Goal: Transaction & Acquisition: Purchase product/service

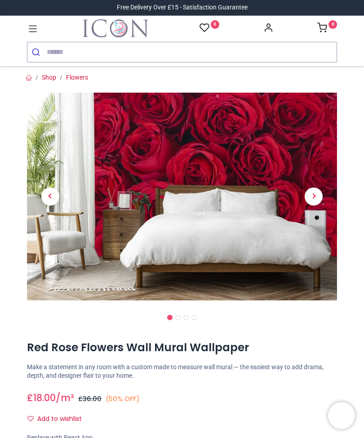
click at [311, 193] on span "Next" at bounding box center [314, 196] width 18 height 18
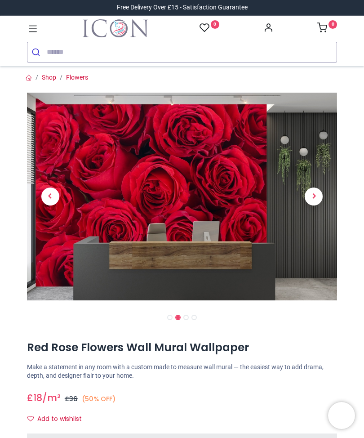
click at [314, 197] on span "Next" at bounding box center [314, 196] width 18 height 18
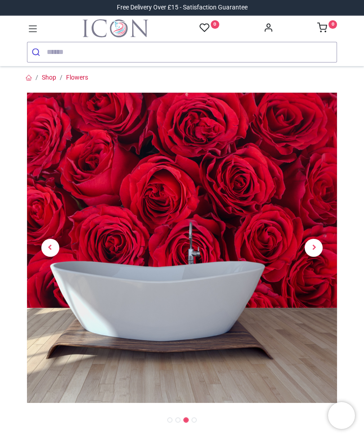
click at [309, 249] on span "Next" at bounding box center [314, 248] width 18 height 18
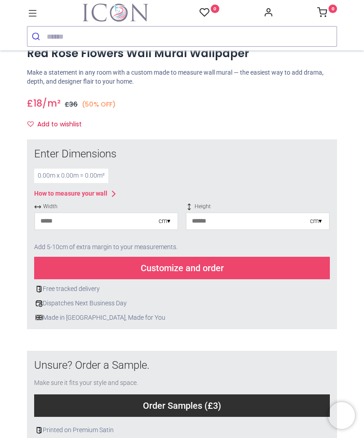
scroll to position [275, 0]
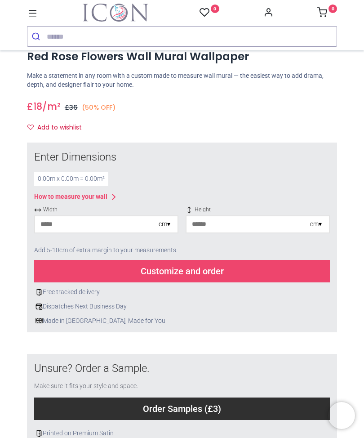
click at [80, 223] on input "number" at bounding box center [97, 224] width 124 height 16
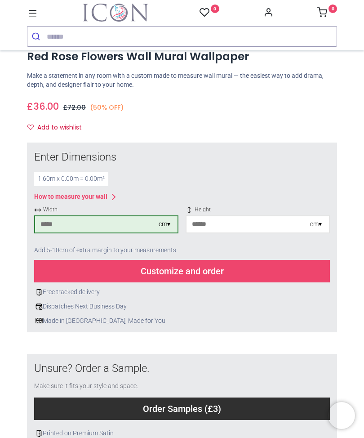
type input "***"
click at [224, 221] on input "number" at bounding box center [248, 224] width 124 height 16
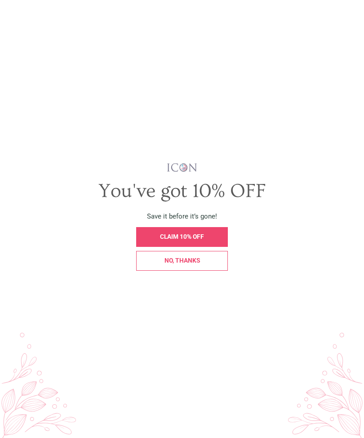
scroll to position [0, 0]
type input "***"
click at [200, 240] on span "CLAIM 10% OFF" at bounding box center [182, 236] width 44 height 7
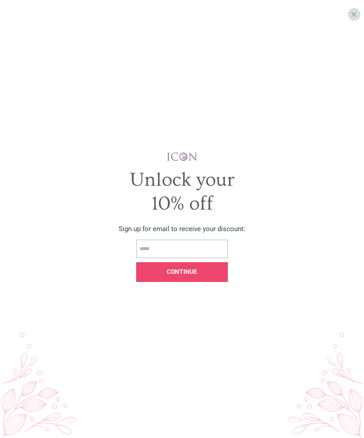
click at [164, 258] on input "email" at bounding box center [181, 248] width 91 height 18
type input "**********"
click at [189, 275] on span "Continue" at bounding box center [182, 271] width 31 height 7
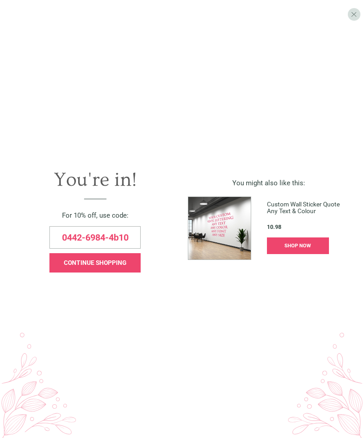
click at [223, 248] on img at bounding box center [219, 227] width 63 height 63
click at [113, 266] on span "CONTINUE SHOPPING" at bounding box center [95, 262] width 62 height 7
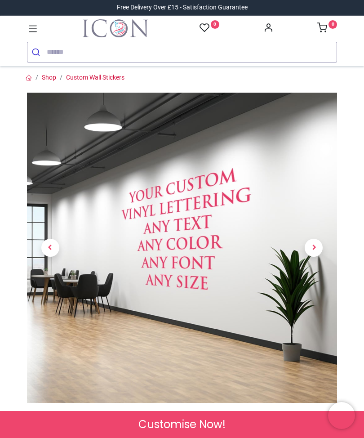
click at [312, 249] on span "Next" at bounding box center [314, 248] width 18 height 18
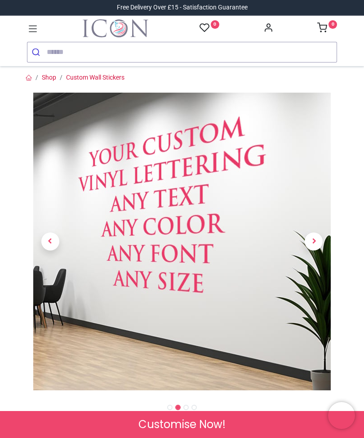
click at [313, 250] on link at bounding box center [314, 241] width 47 height 208
